Goal: Communication & Community: Answer question/provide support

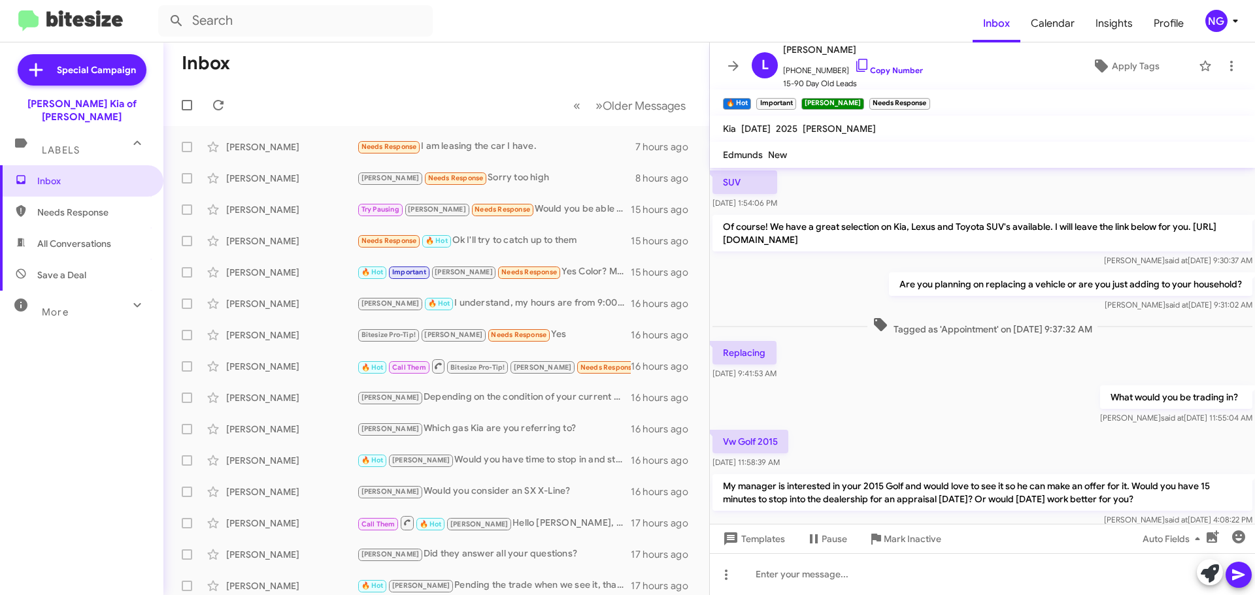
scroll to position [754, 0]
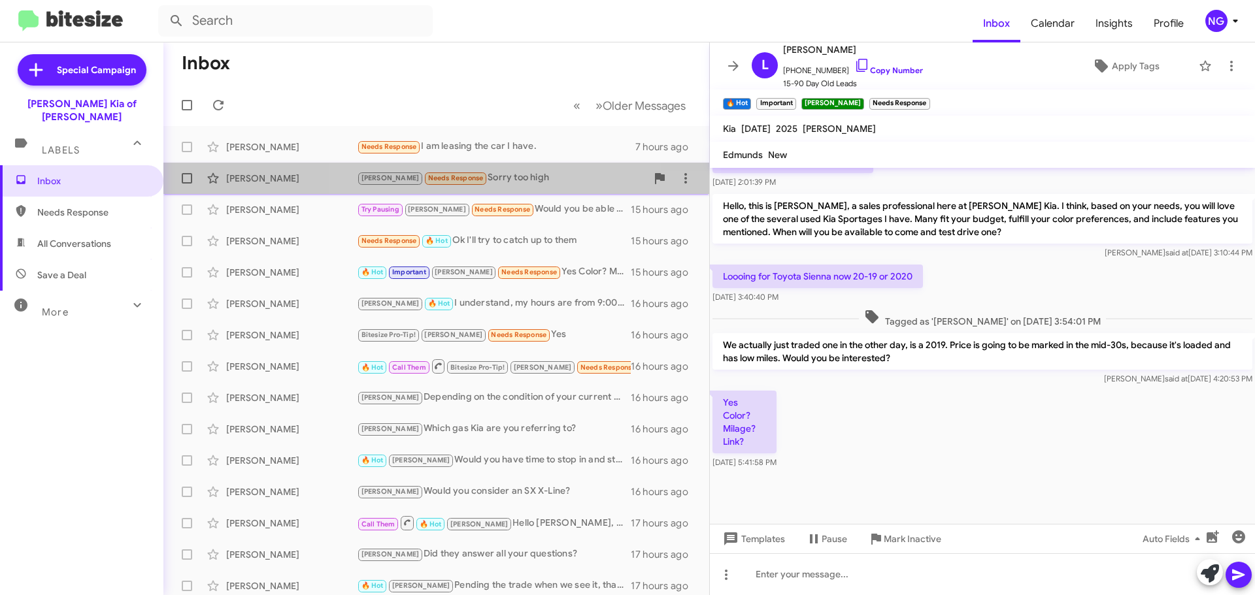
click at [514, 191] on div "[PERSON_NAME] Needs Response Sorry too high 8 hours ago" at bounding box center [436, 178] width 525 height 26
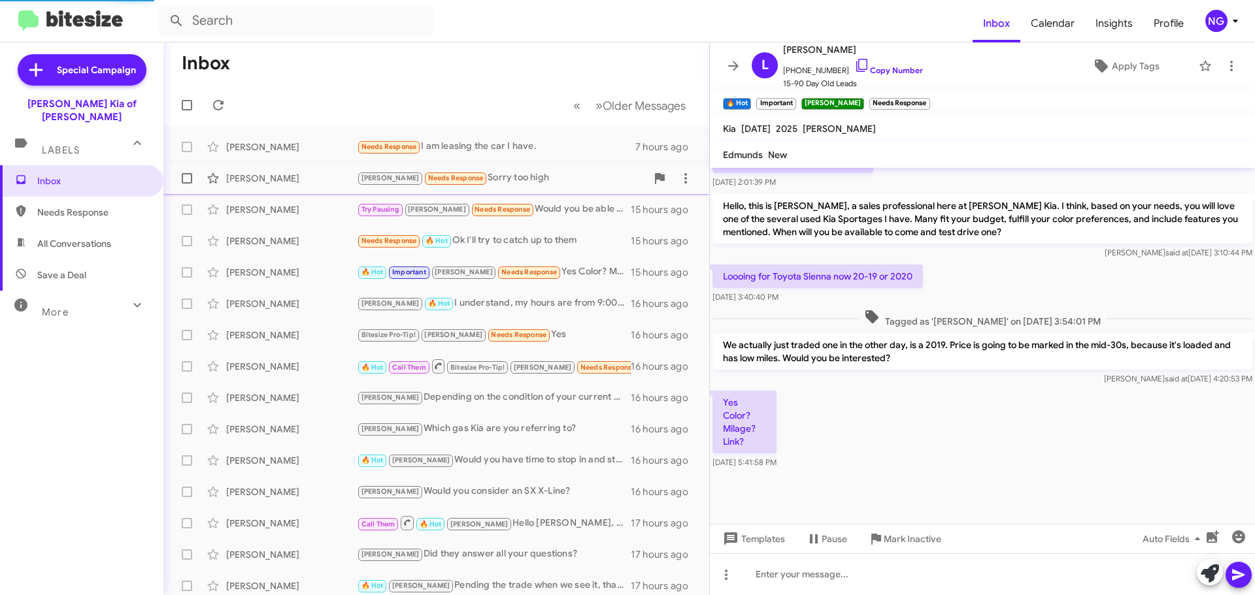
scroll to position [225, 0]
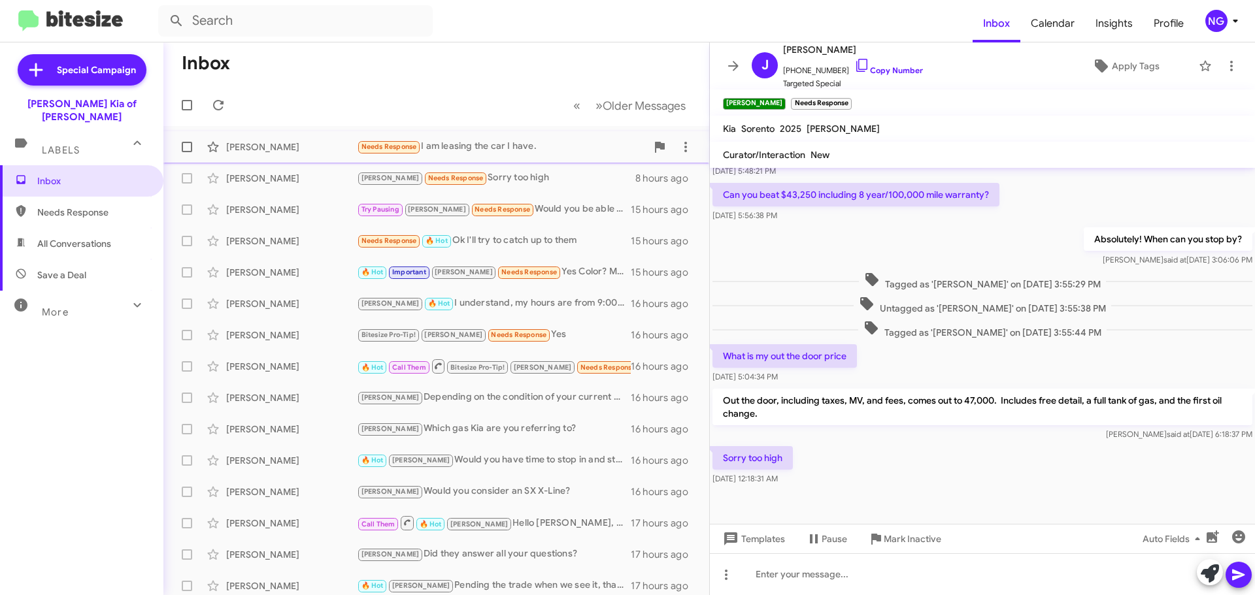
click at [509, 156] on div "[PERSON_NAME] Needs Response I am leasing the car I have. 7 hours ago" at bounding box center [436, 147] width 525 height 26
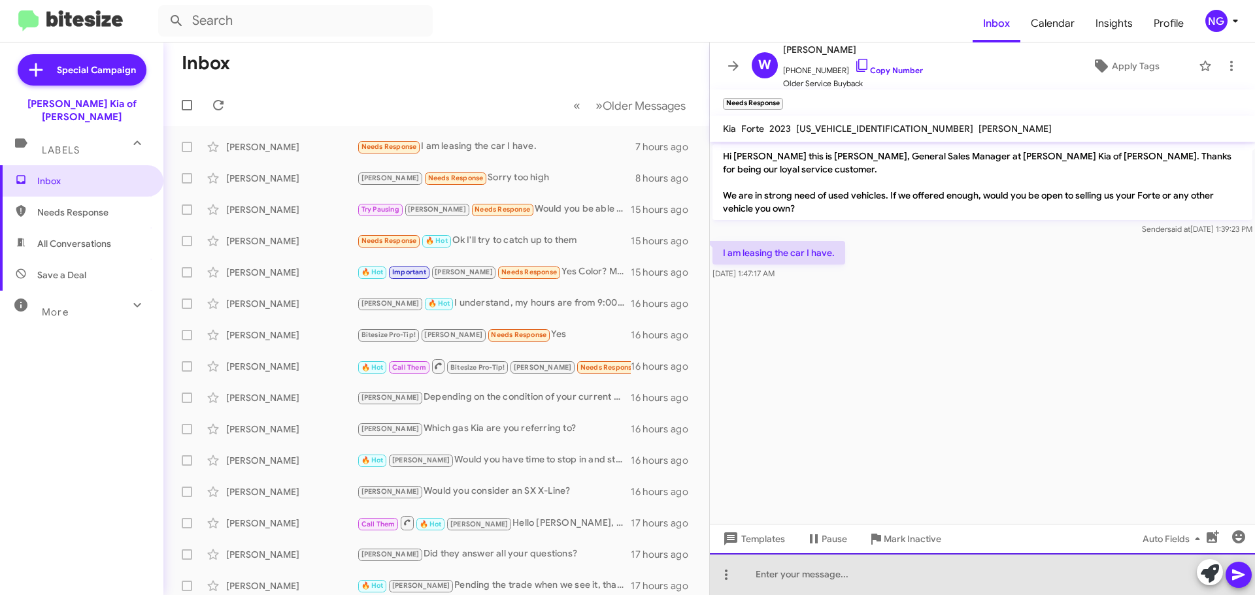
click at [885, 576] on div at bounding box center [982, 575] width 545 height 42
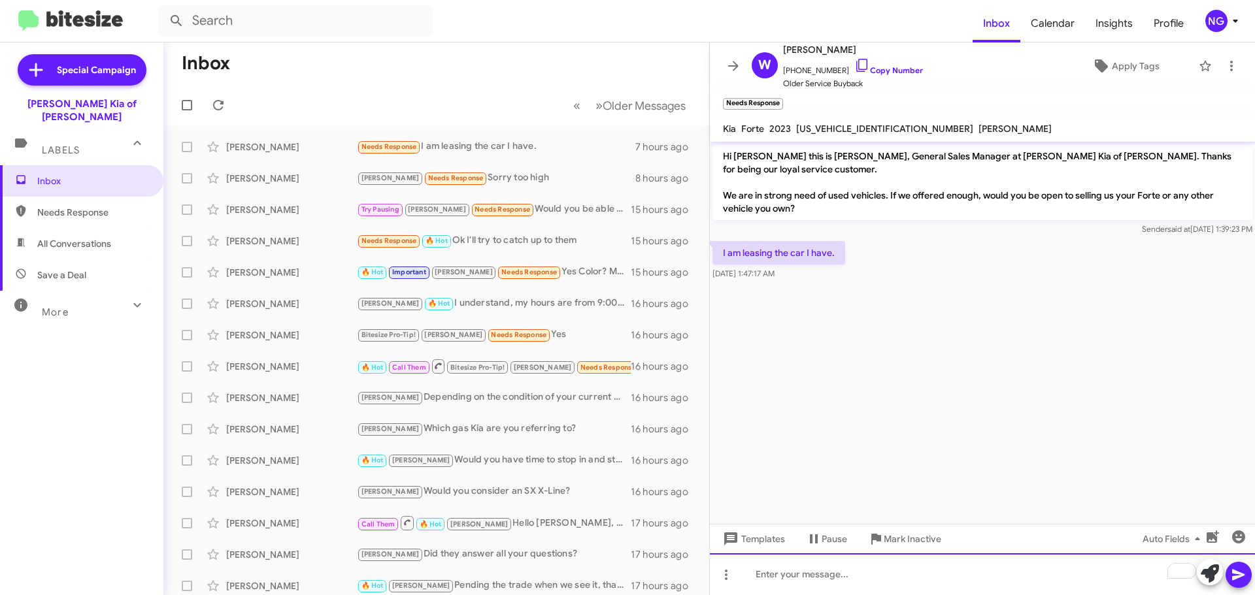
click at [880, 580] on div "To enrich screen reader interactions, please activate Accessibility in Grammarl…" at bounding box center [982, 575] width 545 height 42
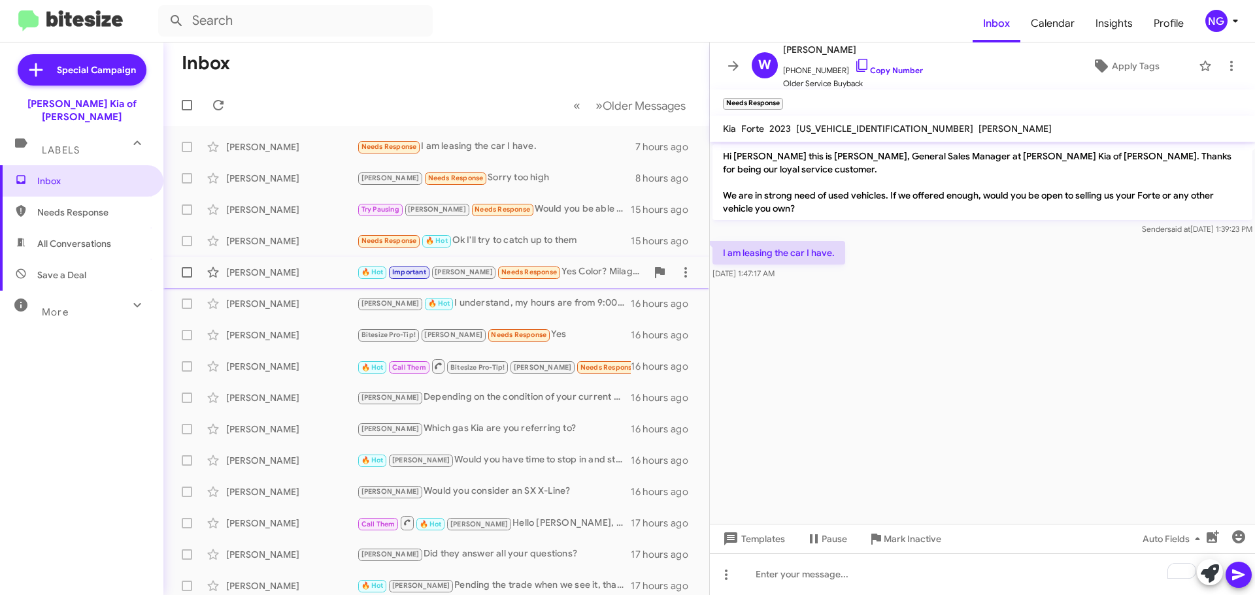
click at [530, 275] on div "🔥 Hot Important [PERSON_NAME] Needs Response Yes Color? Milage? Link?" at bounding box center [502, 272] width 290 height 15
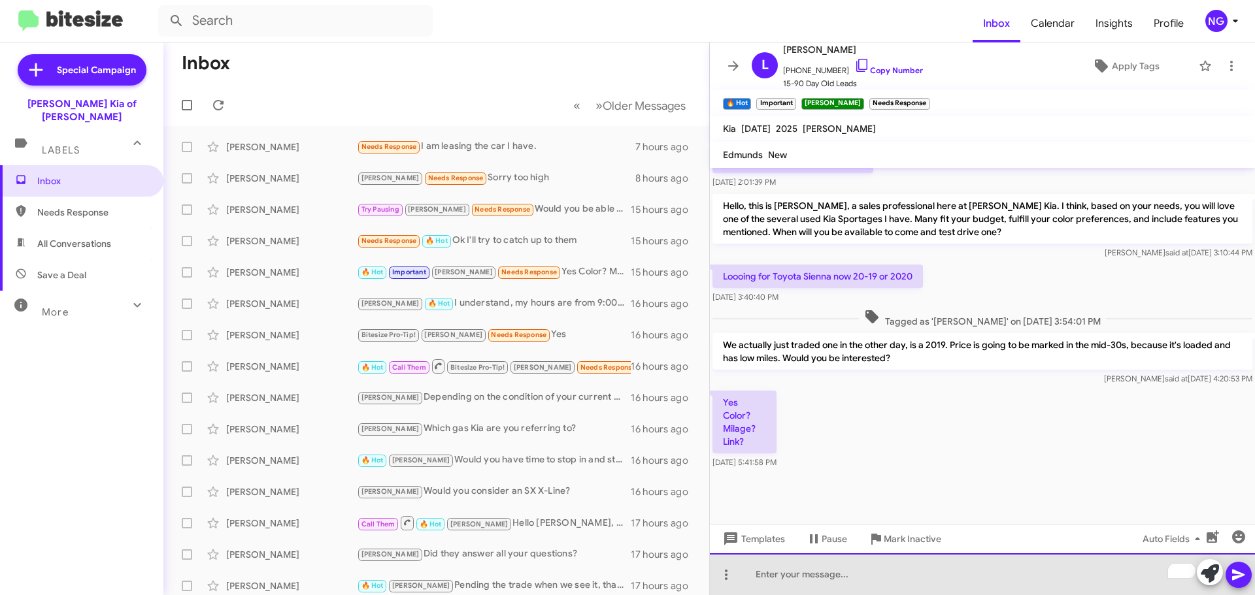
click at [799, 582] on div "To enrich screen reader interactions, please activate Accessibility in Grammarl…" at bounding box center [982, 575] width 545 height 42
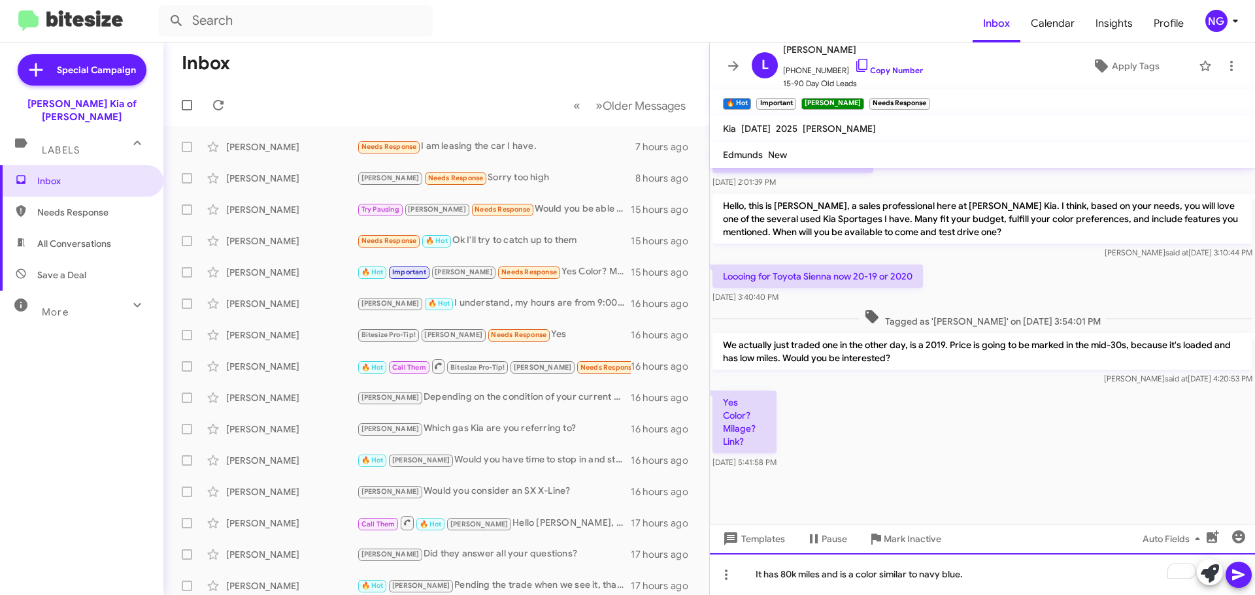
click at [1020, 580] on div "It has 80k miles and is a color similar to navy blue." at bounding box center [982, 575] width 545 height 42
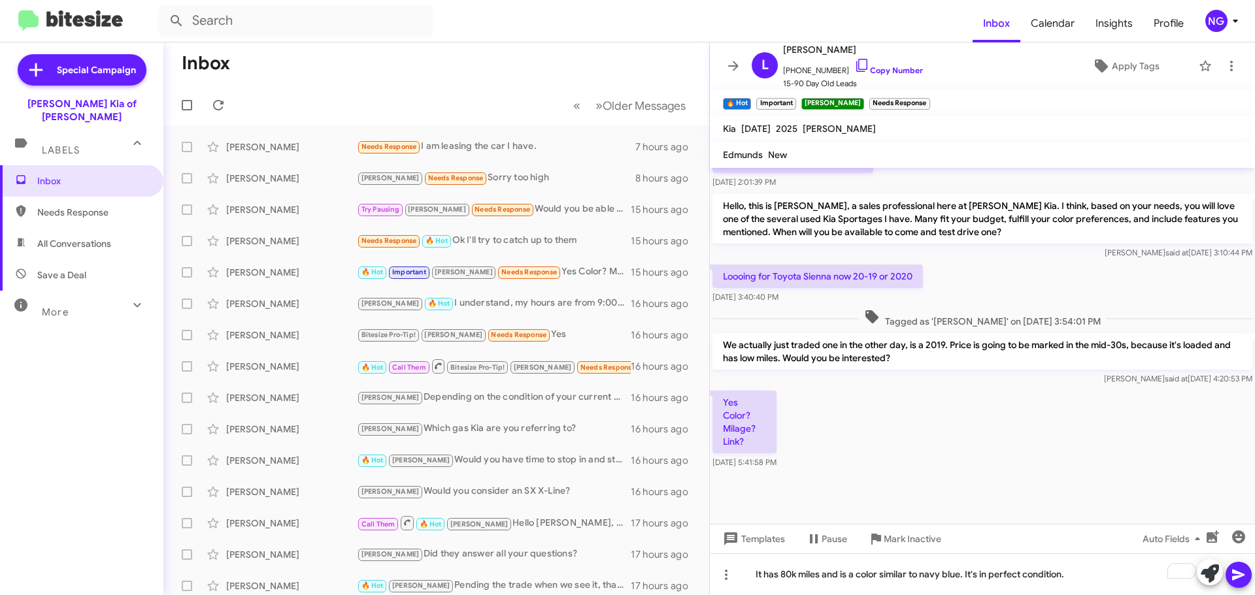
click at [1237, 578] on icon at bounding box center [1238, 575] width 12 height 11
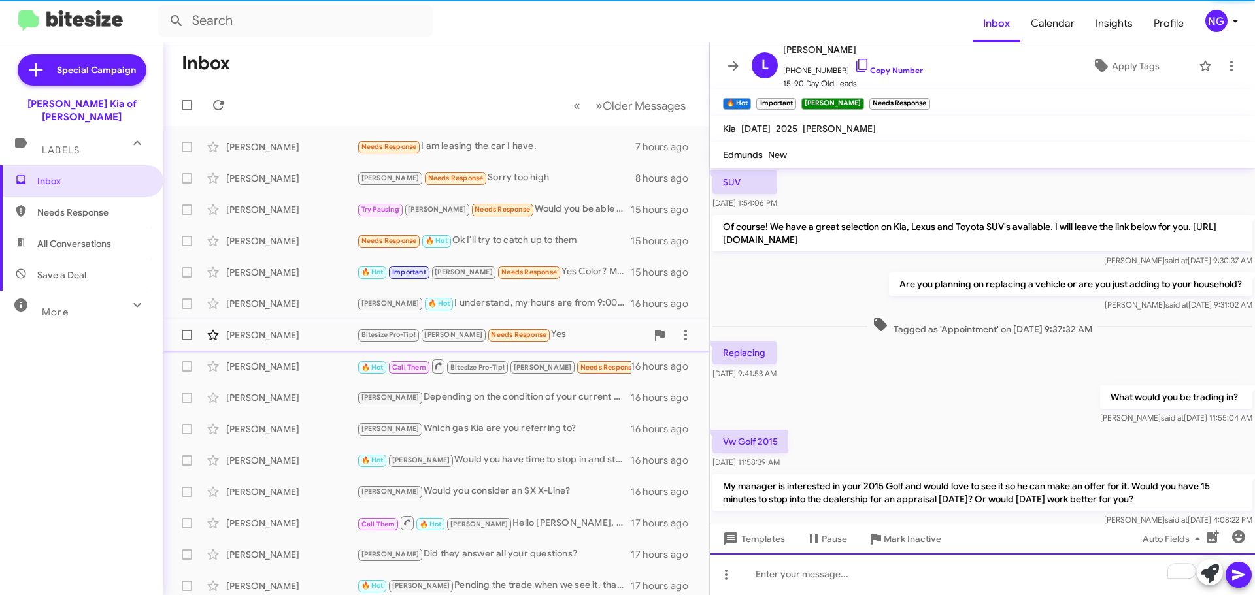
scroll to position [65, 0]
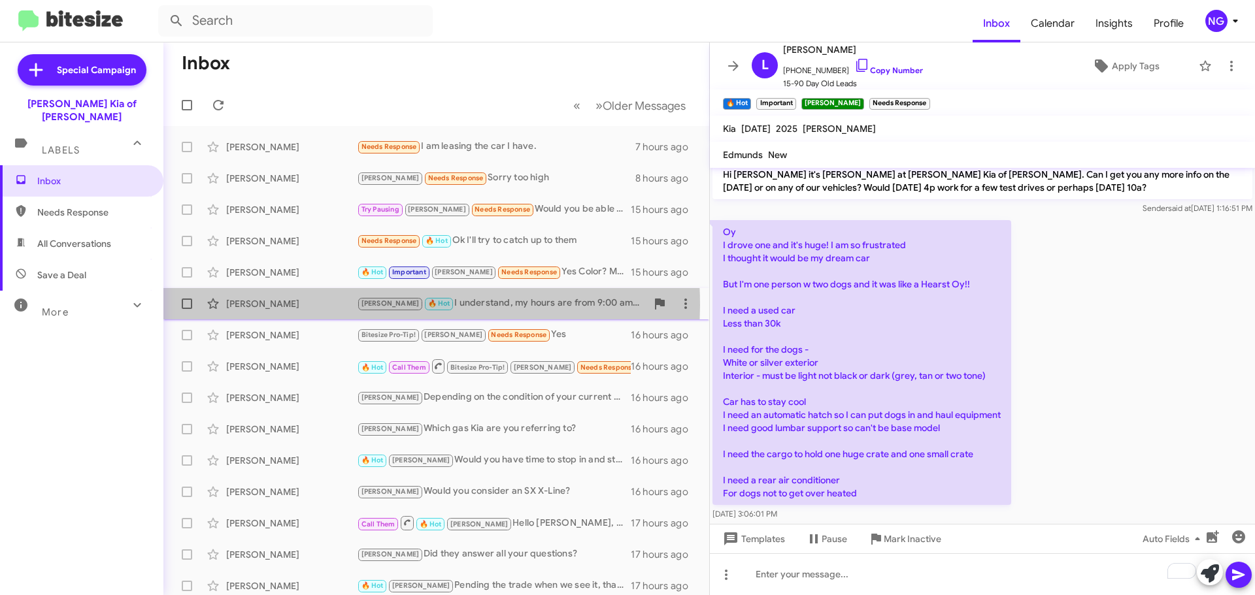
click at [348, 305] on div "[PERSON_NAME]" at bounding box center [291, 303] width 131 height 13
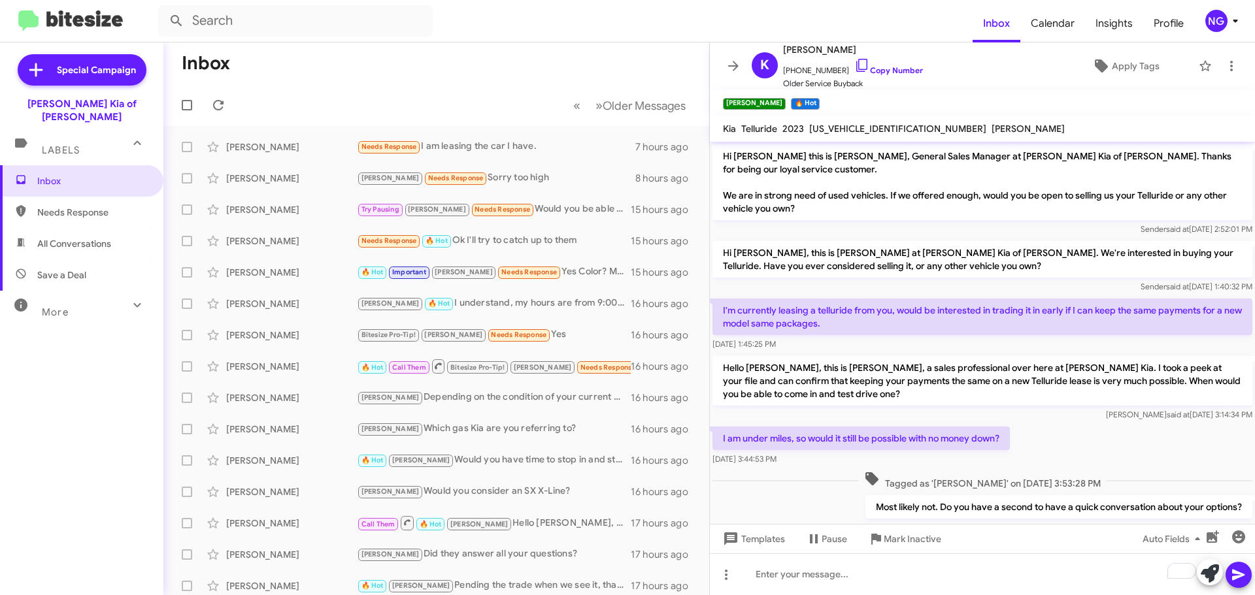
scroll to position [240, 0]
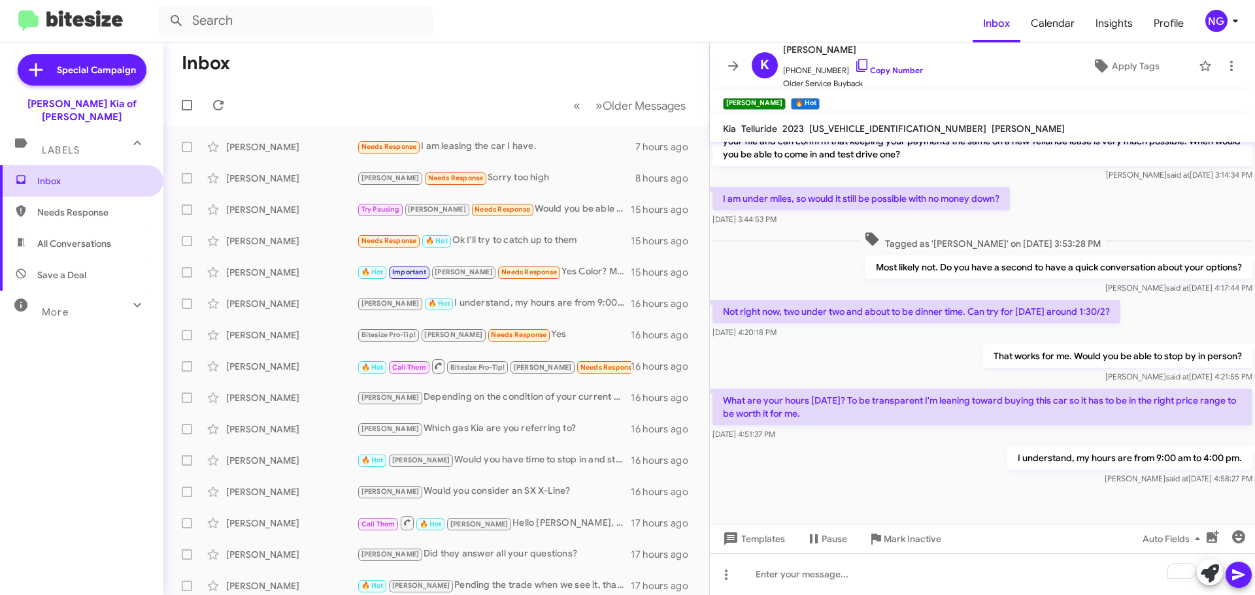
click at [97, 175] on span "Inbox" at bounding box center [92, 181] width 111 height 13
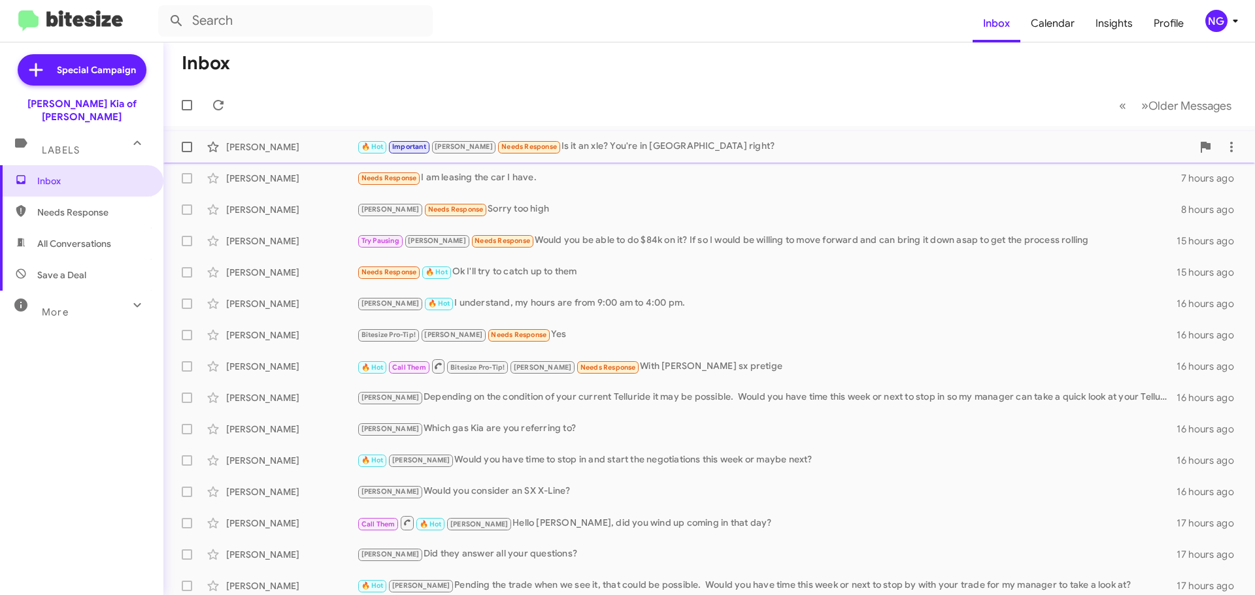
click at [623, 144] on div "🔥 Hot Important [PERSON_NAME] Needs Response Is it an xle? You're in [GEOGRAPHI…" at bounding box center [774, 146] width 835 height 15
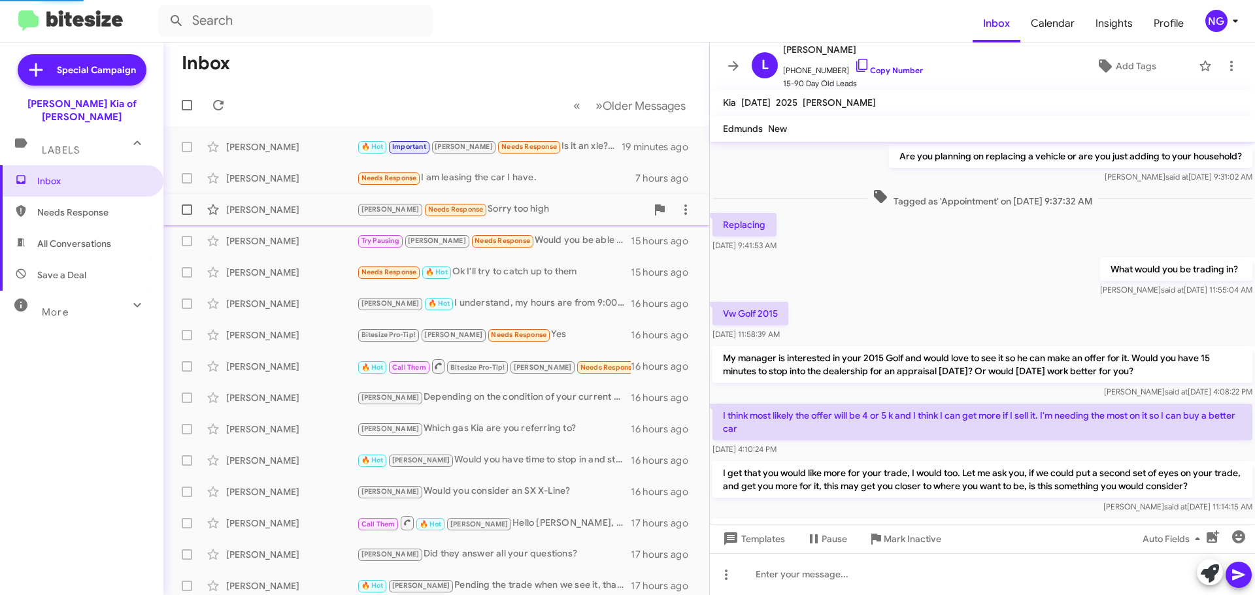
scroll to position [727, 0]
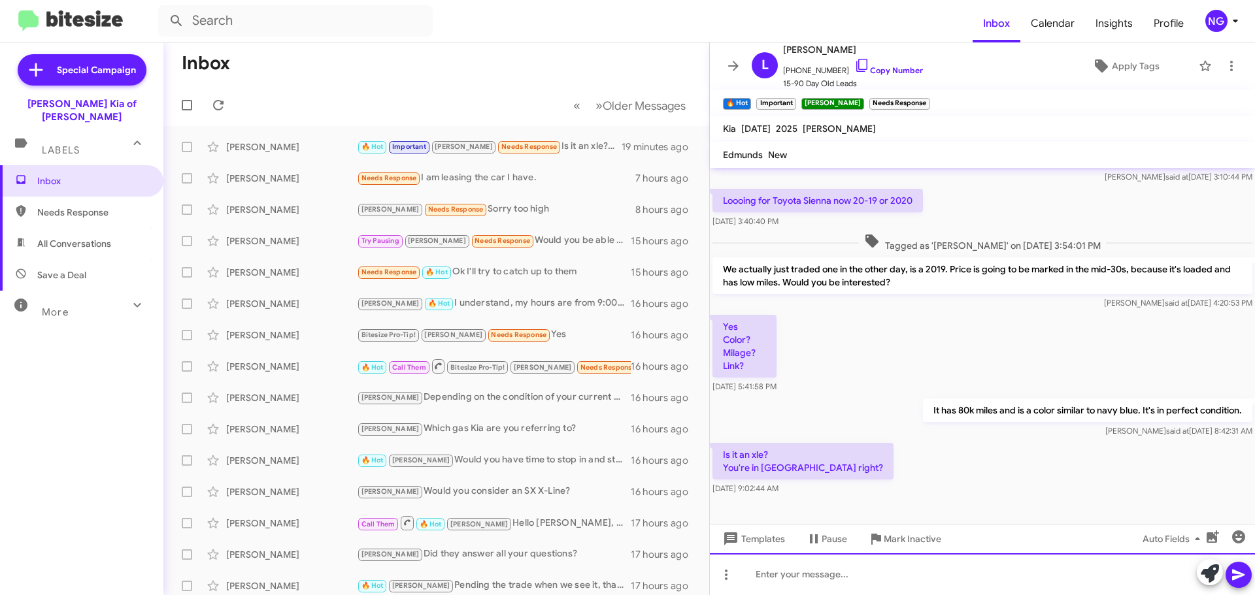
click at [861, 569] on div at bounding box center [982, 575] width 545 height 42
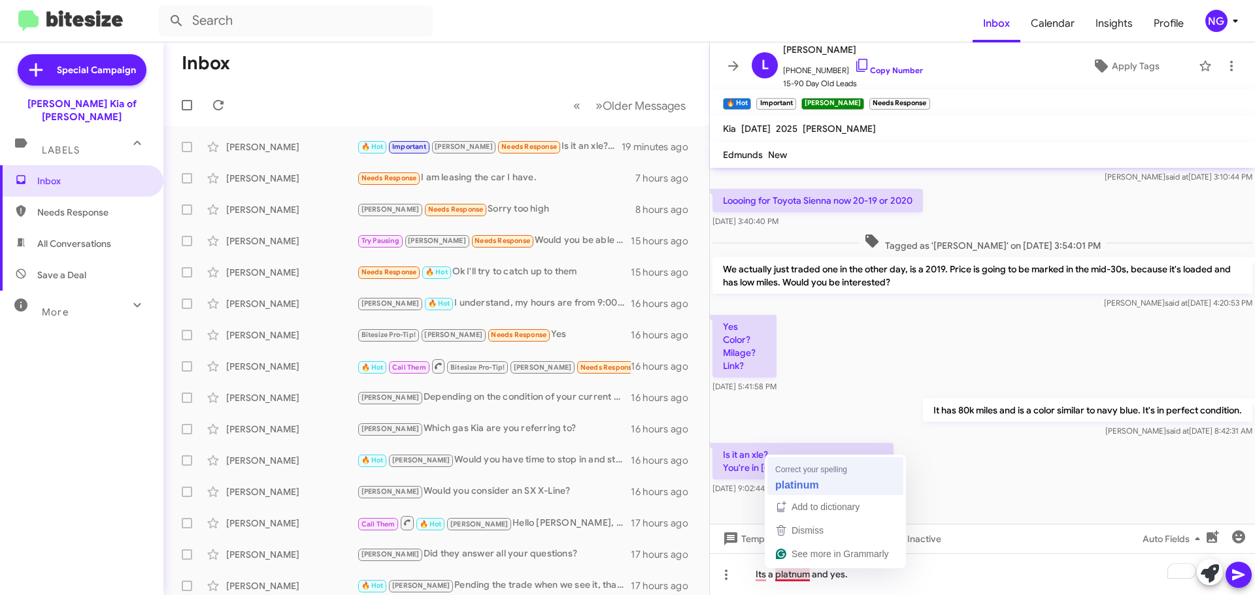
click at [800, 484] on div "Is it an xle? You're in [GEOGRAPHIC_DATA] right? [DATE] 9:02:44 AM" at bounding box center [982, 470] width 545 height 58
click at [1232, 575] on icon at bounding box center [1239, 575] width 16 height 16
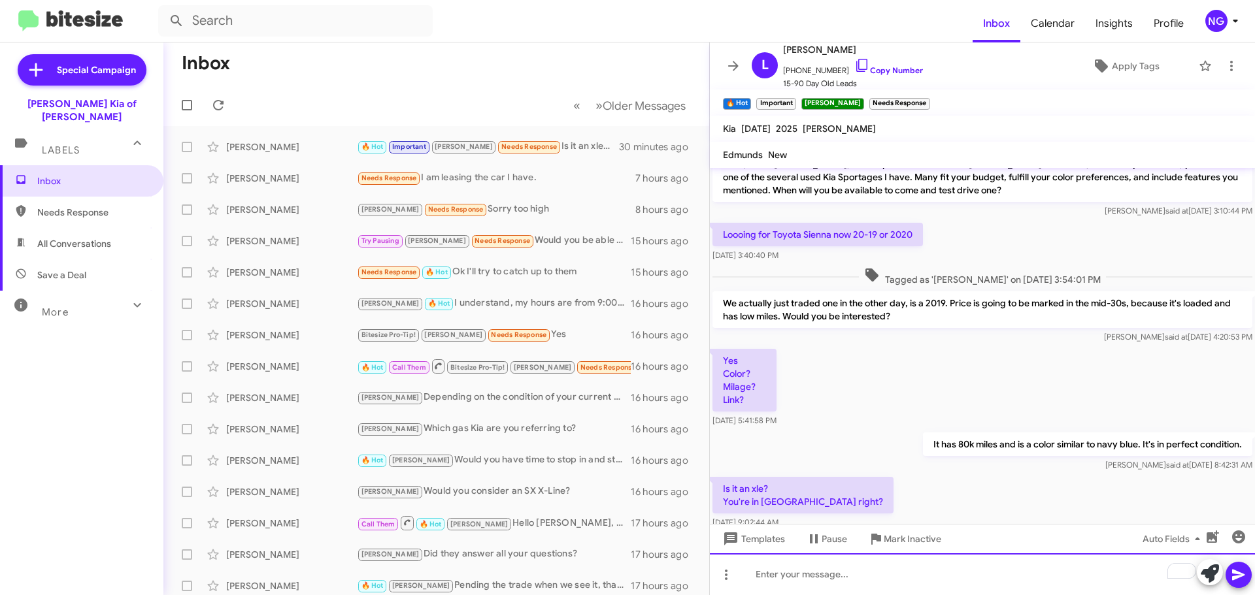
scroll to position [1571, 0]
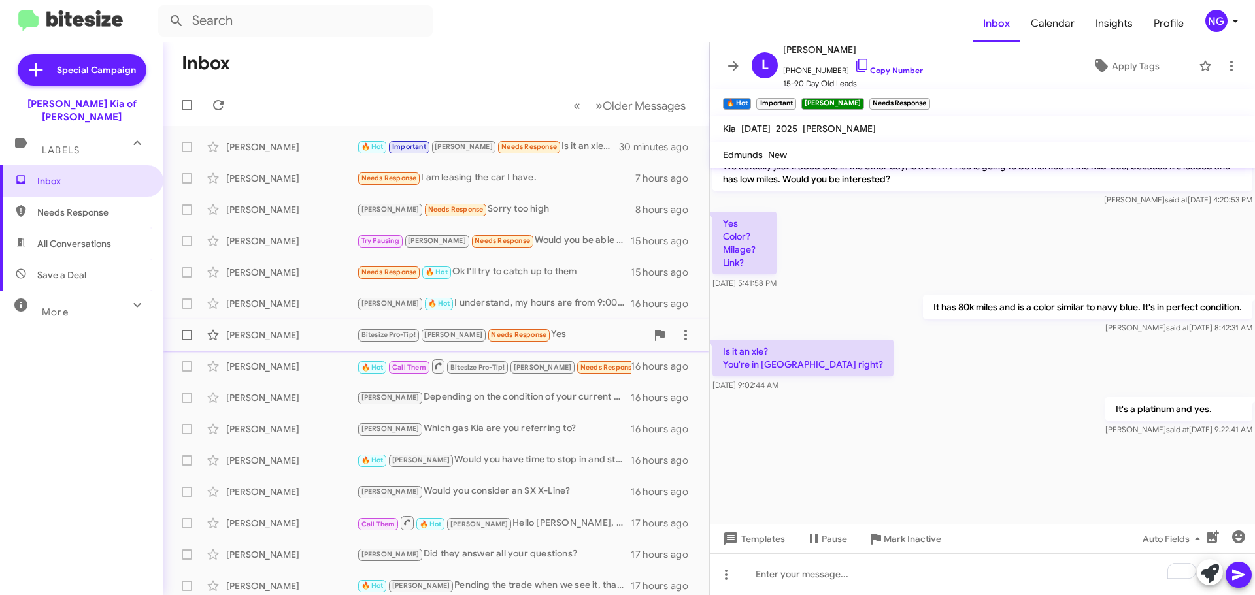
click at [583, 320] on span "[PERSON_NAME] Bitesize Pro-Tip! [PERSON_NAME] Needs Response Yes 16 hours ago" at bounding box center [436, 335] width 546 height 31
click at [586, 310] on div "[PERSON_NAME] 🔥 Hot I understand, my hours are from 9:00 am to 4:00 pm." at bounding box center [502, 303] width 290 height 15
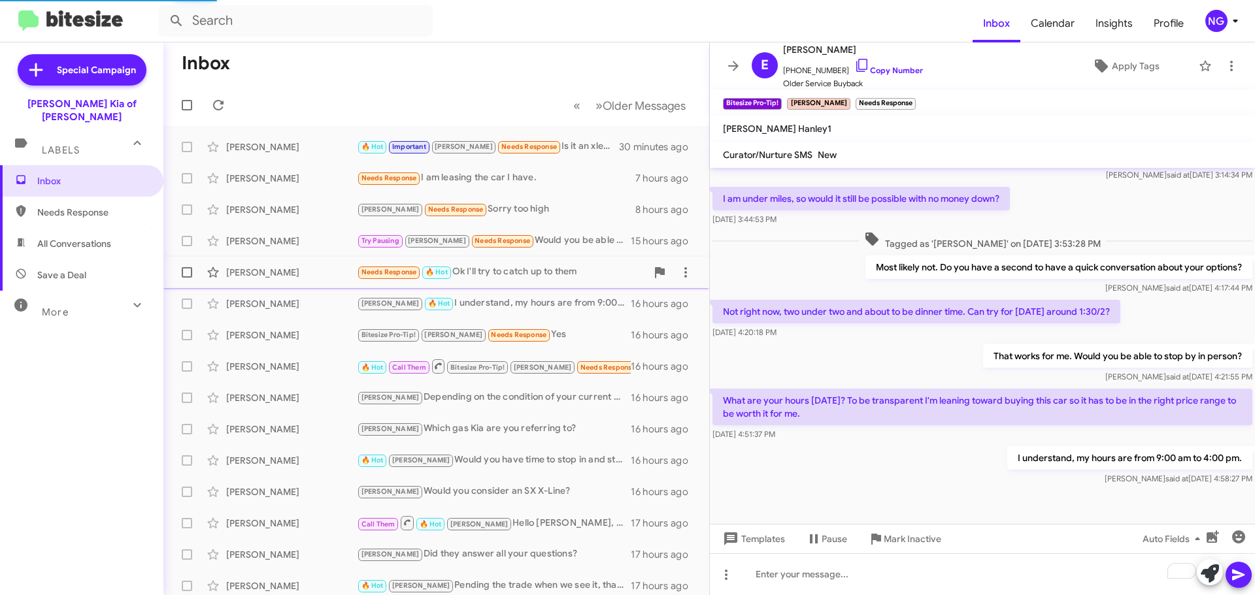
scroll to position [240, 0]
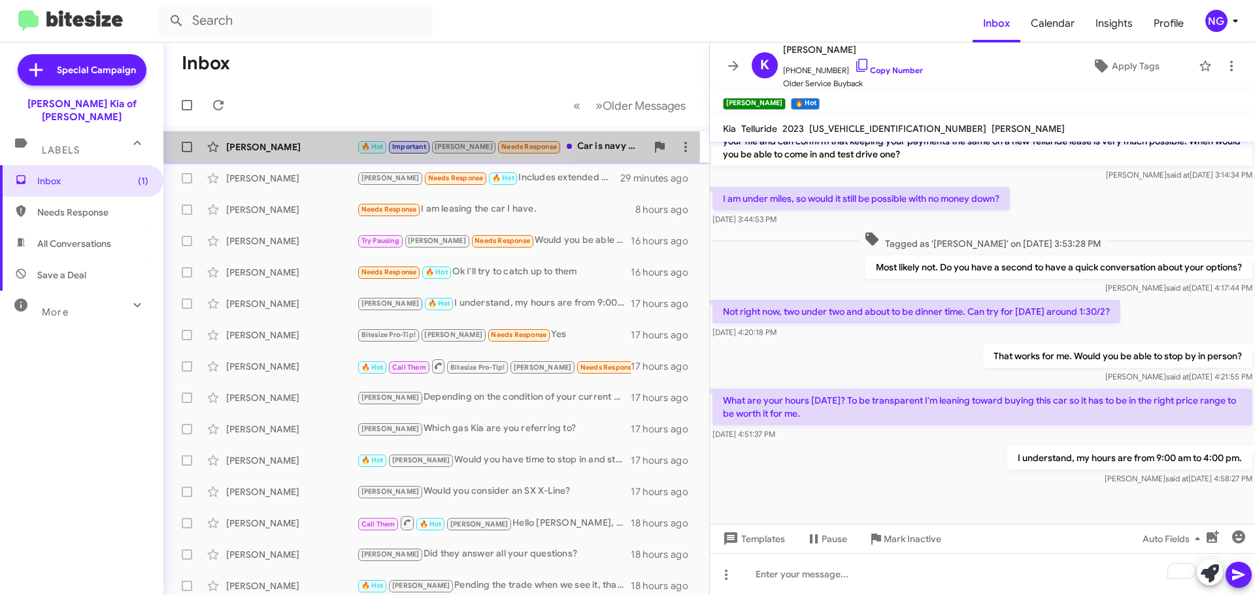
click at [305, 146] on div "[PERSON_NAME]" at bounding box center [291, 147] width 131 height 13
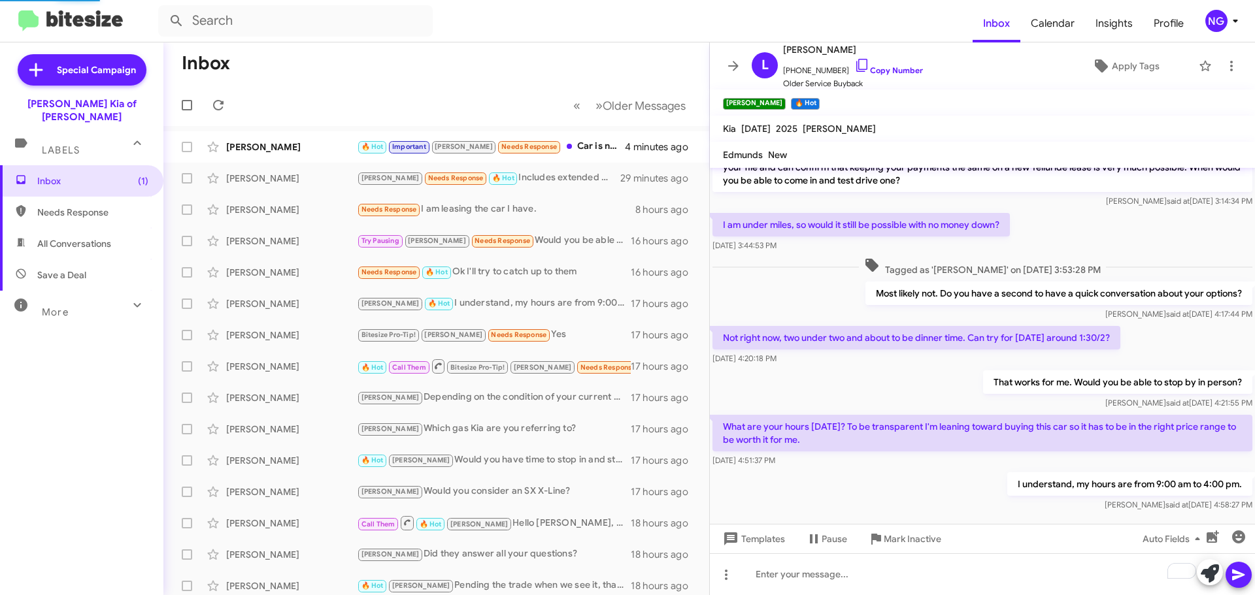
scroll to position [787, 0]
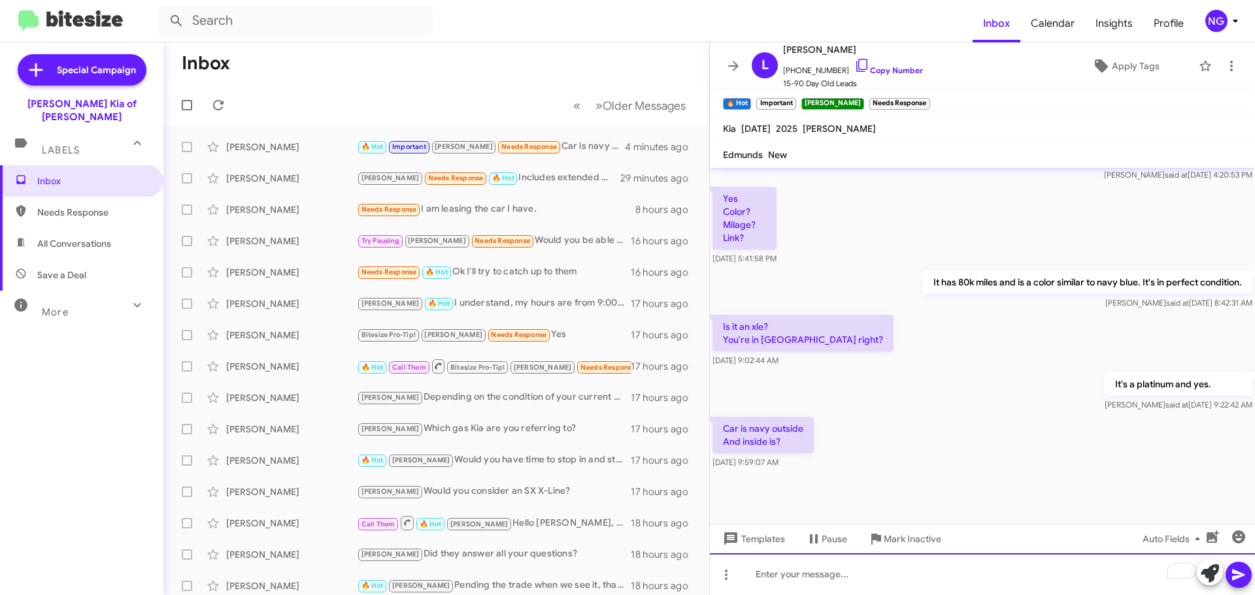
click at [833, 563] on div "To enrich screen reader interactions, please activate Accessibility in Grammarl…" at bounding box center [982, 575] width 545 height 42
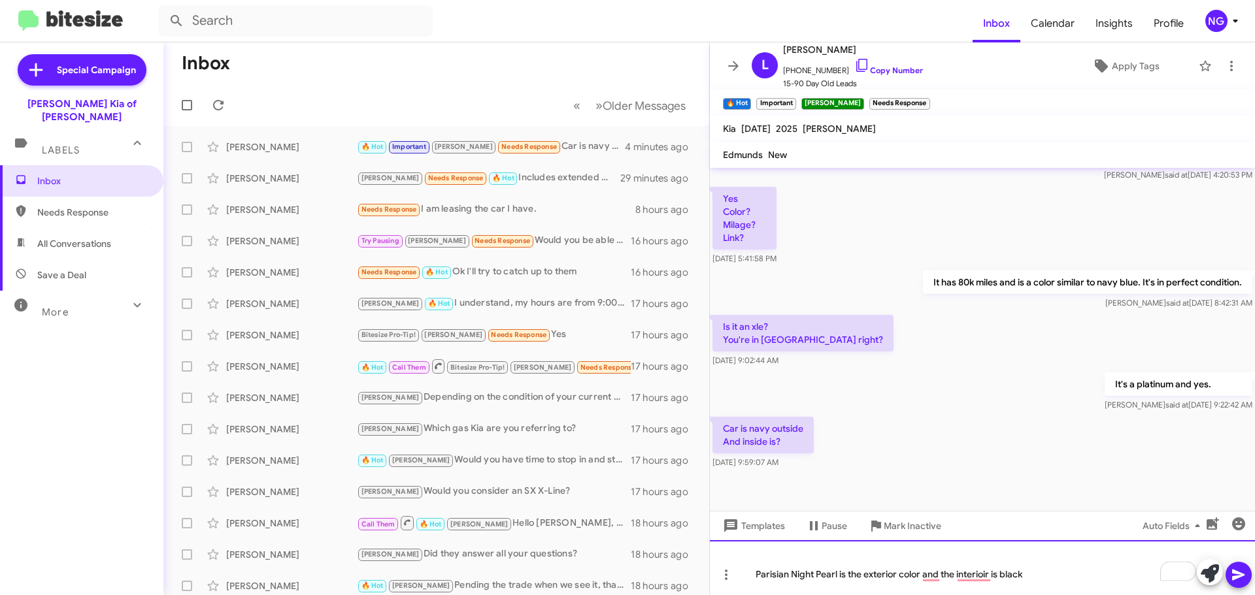
click at [1043, 572] on div "Parisian Night Pearl is the exterior color and the interioir is black" at bounding box center [976, 574] width 441 height 13
click at [1244, 580] on icon at bounding box center [1239, 575] width 16 height 16
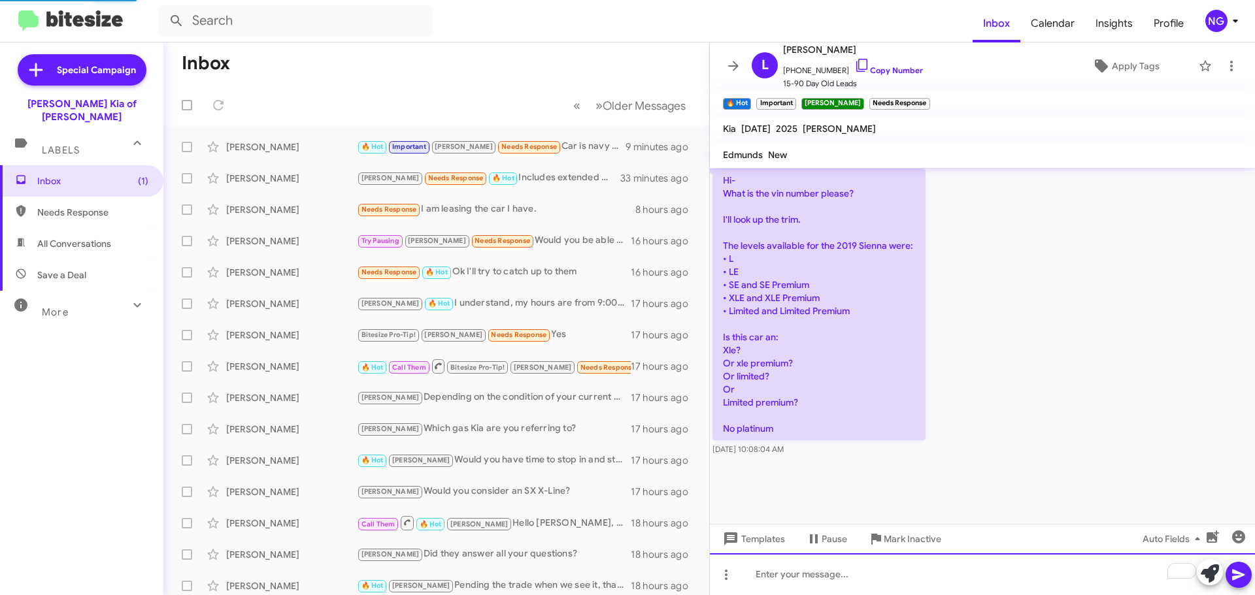
scroll to position [1035, 0]
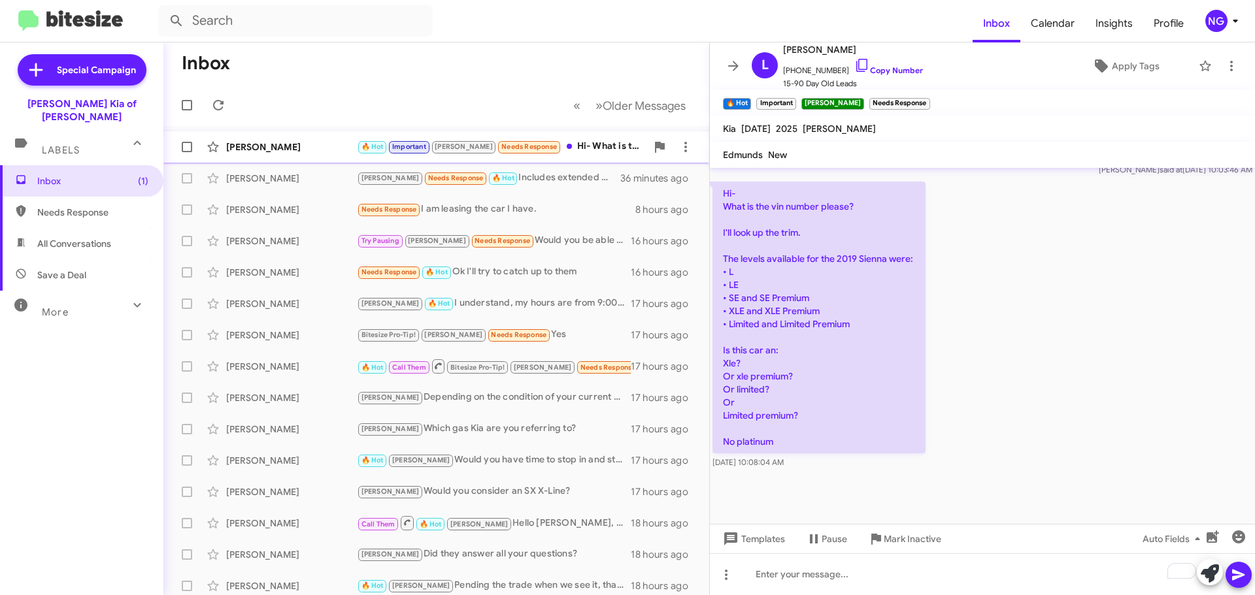
click at [572, 142] on div "🔥 Hot Important [PERSON_NAME] Needs Response Hi- What is the vin number please?…" at bounding box center [502, 146] width 290 height 15
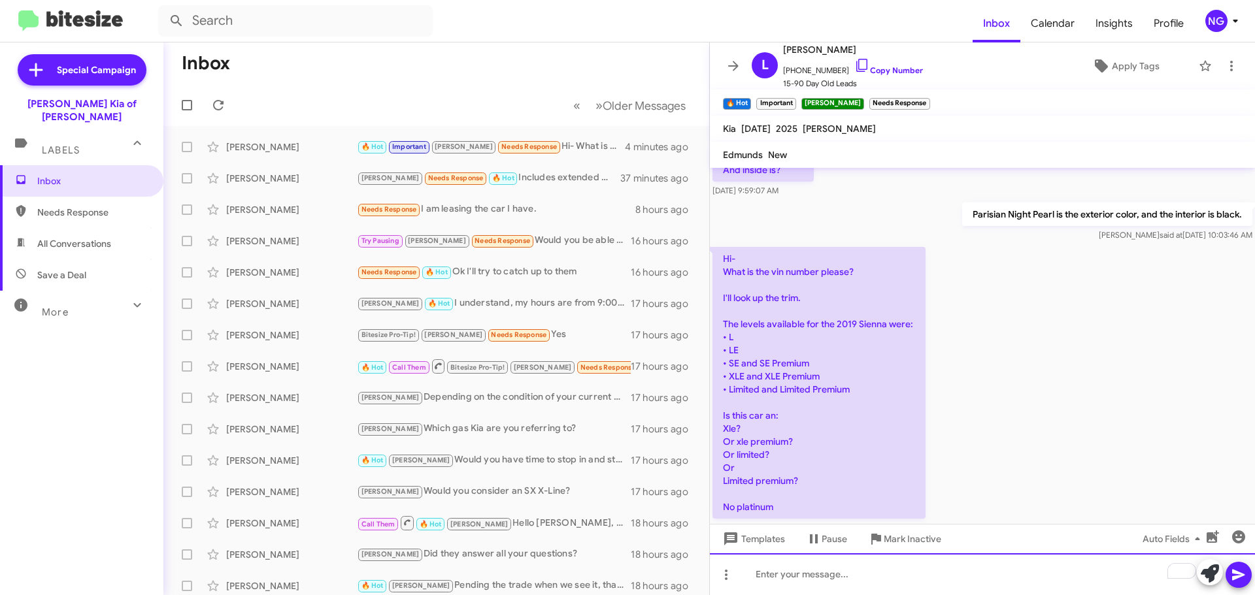
click at [869, 570] on div "To enrich screen reader interactions, please activate Accessibility in Grammarl…" at bounding box center [982, 575] width 545 height 42
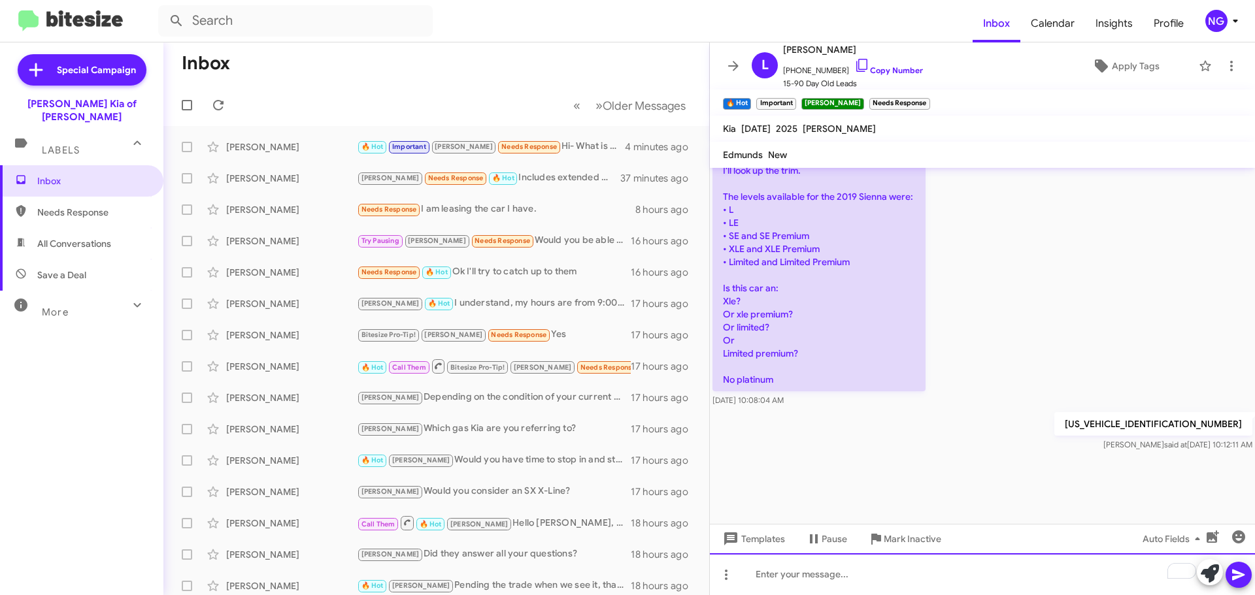
scroll to position [2023, 0]
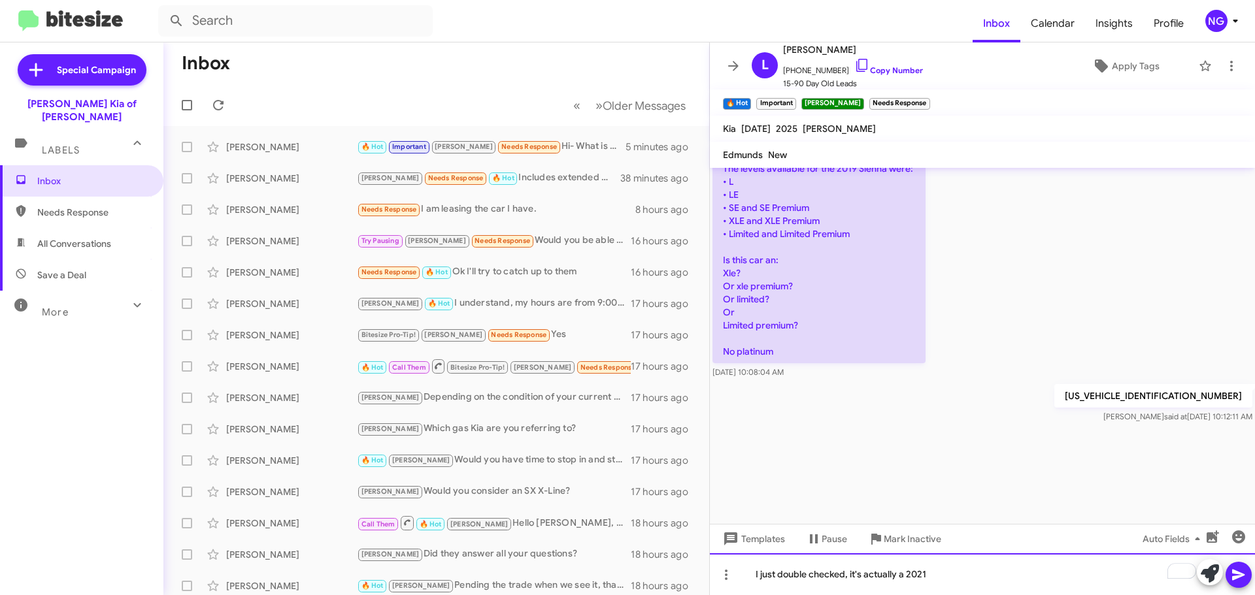
click at [937, 565] on div "I just double checked, it's actually a 2021" at bounding box center [982, 575] width 545 height 42
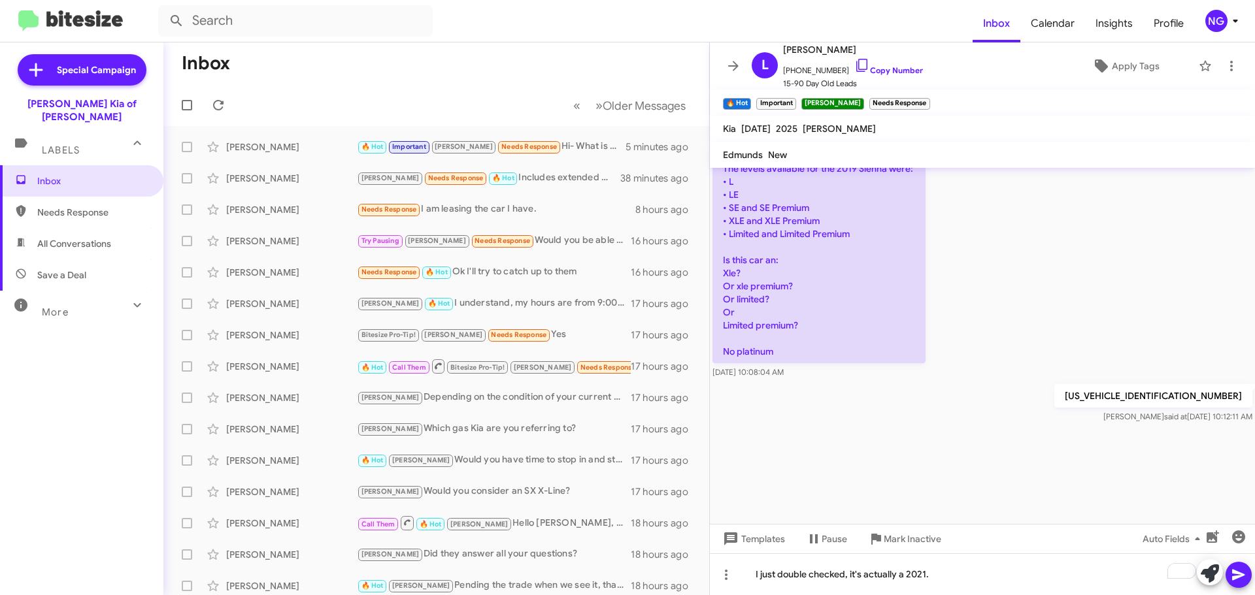
click at [1246, 563] on span at bounding box center [1239, 575] width 16 height 26
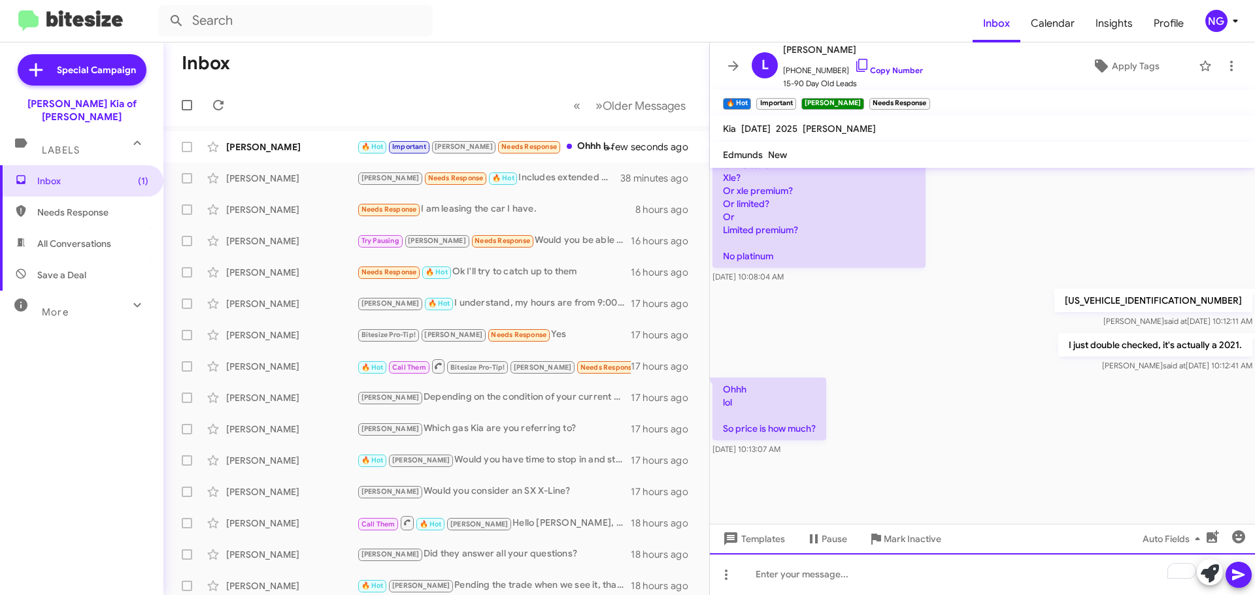
scroll to position [1048, 0]
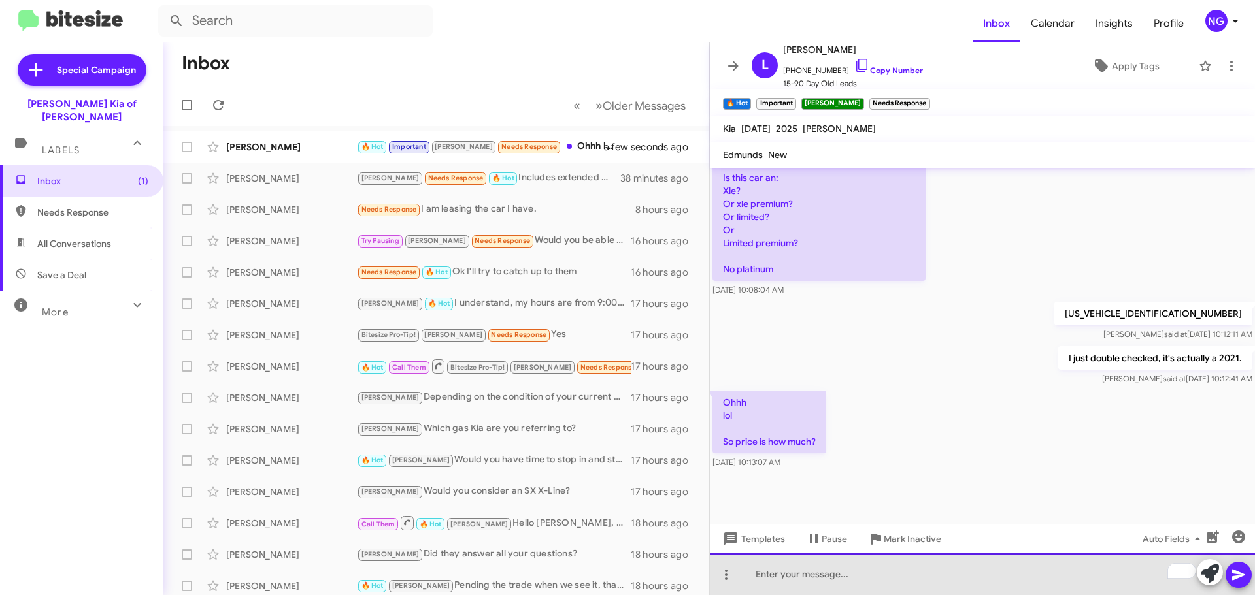
click at [981, 579] on div "To enrich screen reader interactions, please activate Accessibility in Grammarl…" at bounding box center [982, 575] width 545 height 42
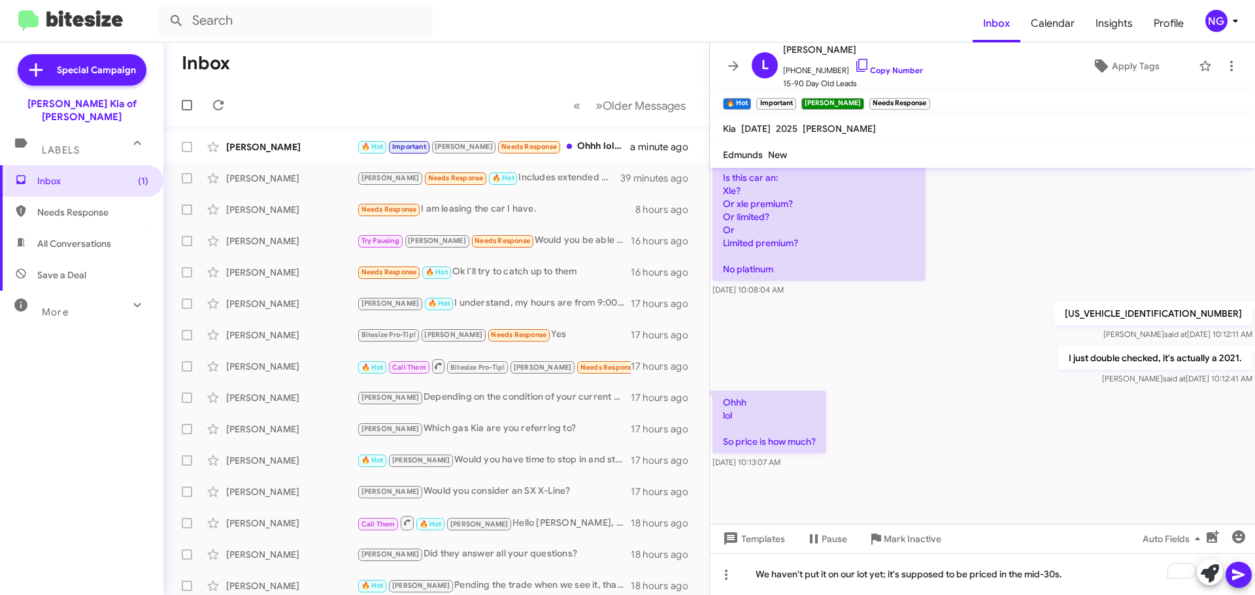
click at [1244, 582] on icon at bounding box center [1239, 575] width 16 height 16
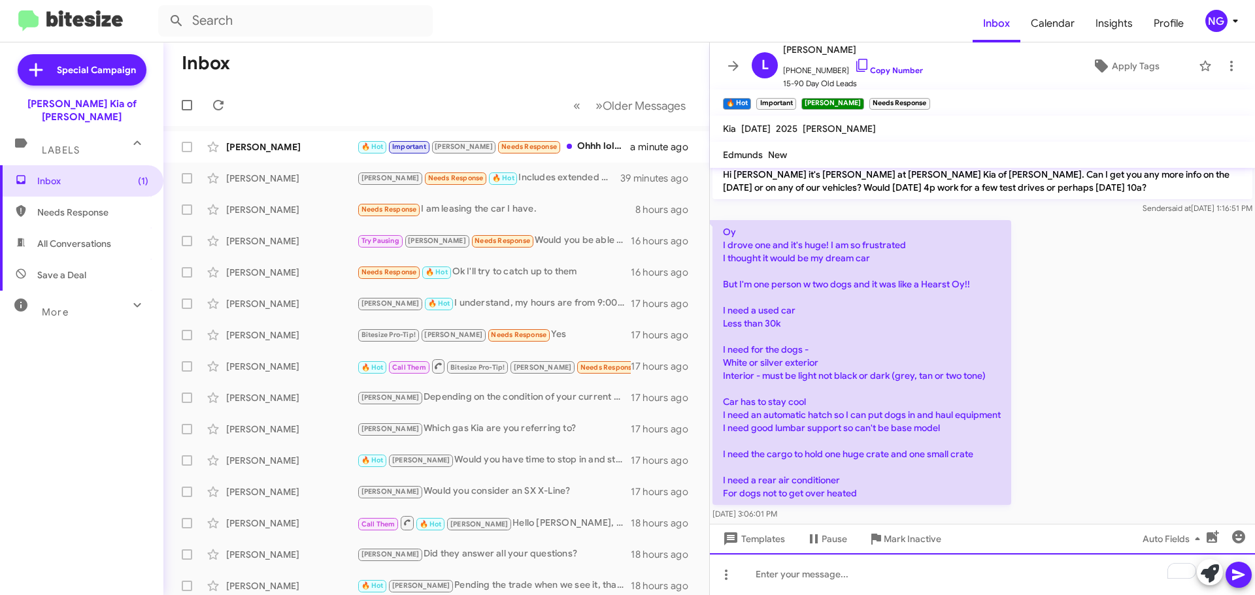
scroll to position [2158, 0]
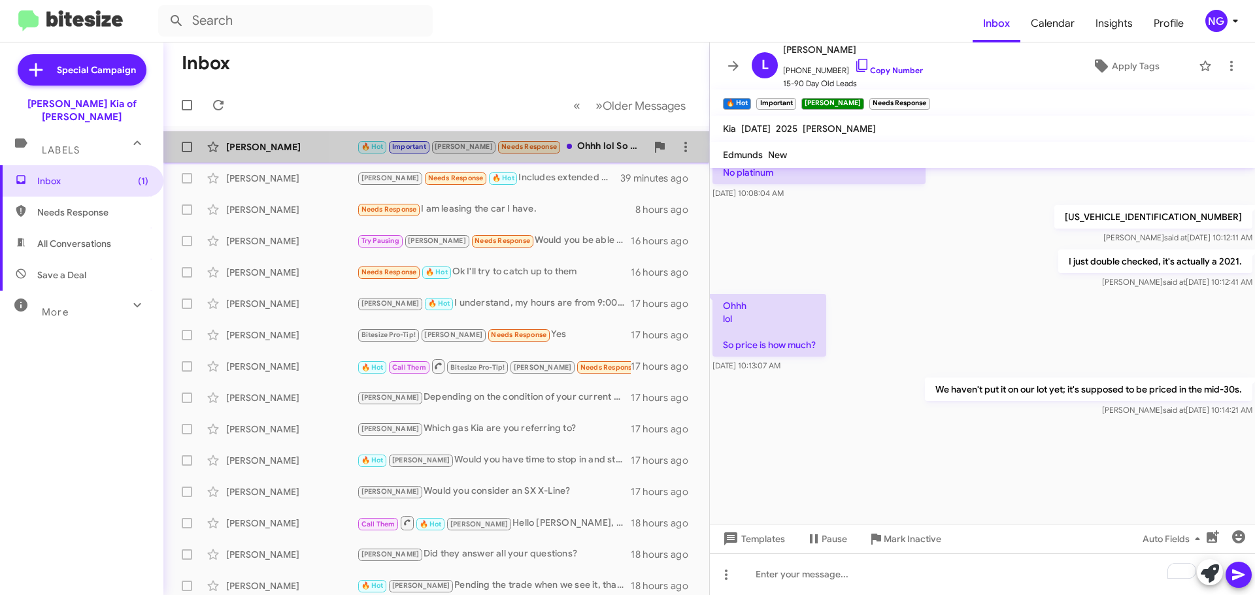
click at [576, 153] on div "🔥 Hot Important [PERSON_NAME] Needs Response Ohhh lol So price is how much?" at bounding box center [502, 146] width 290 height 15
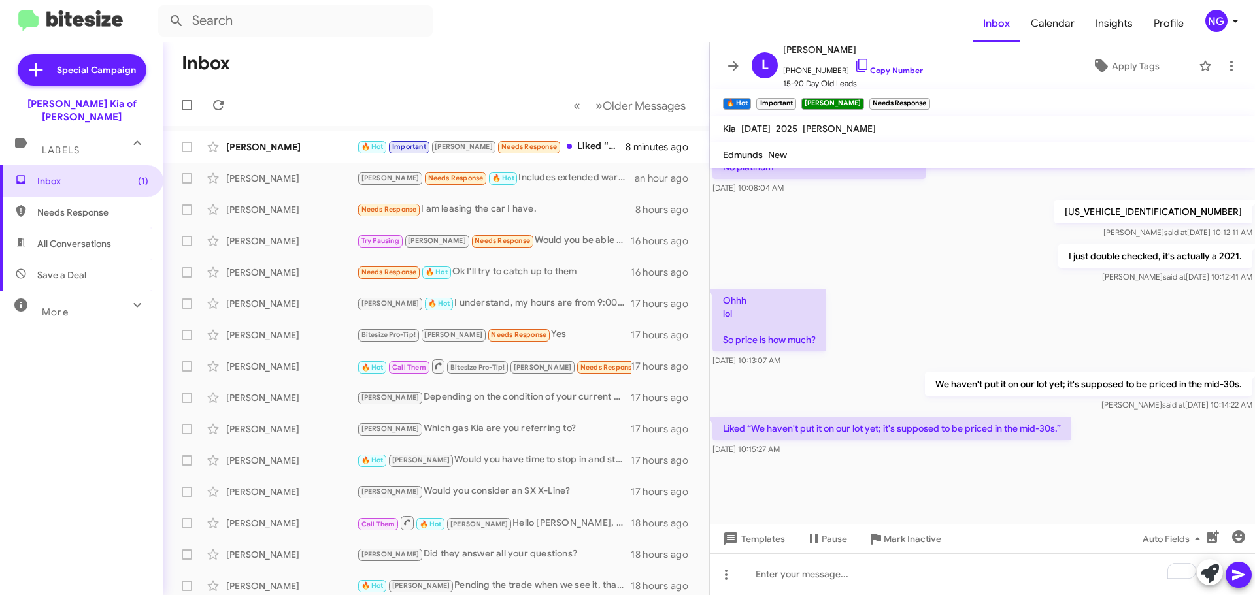
scroll to position [1022, 0]
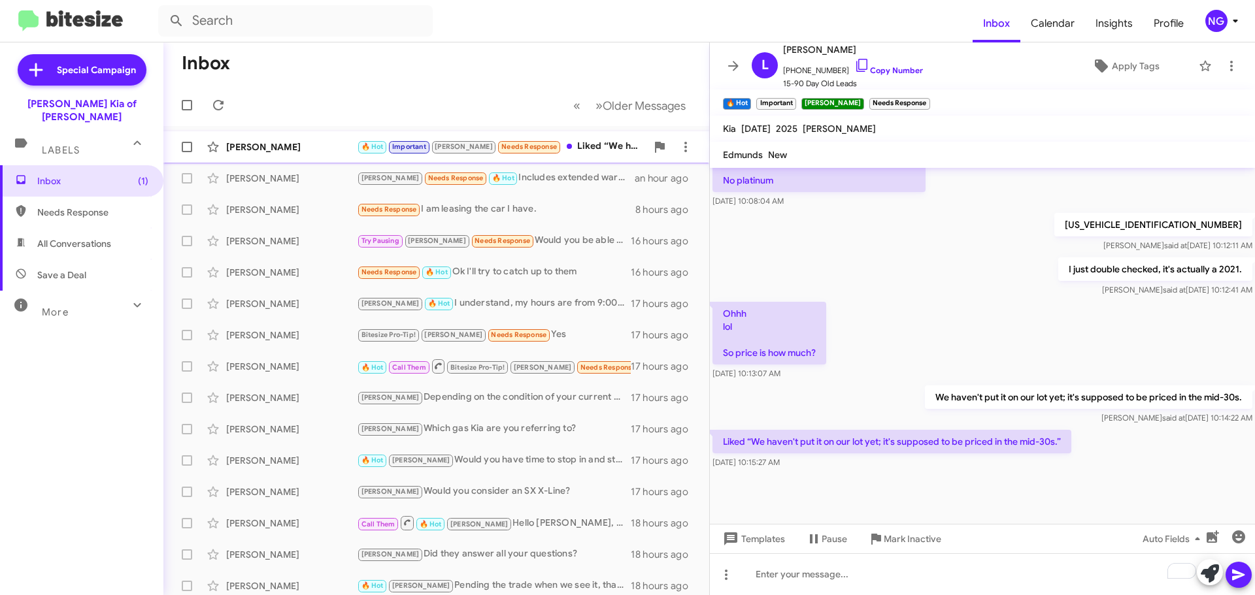
click at [554, 154] on div "🔥 Hot Important [PERSON_NAME] Needs Response Liked “We haven't put it on our lo…" at bounding box center [502, 146] width 290 height 15
